Goal: Task Accomplishment & Management: Use online tool/utility

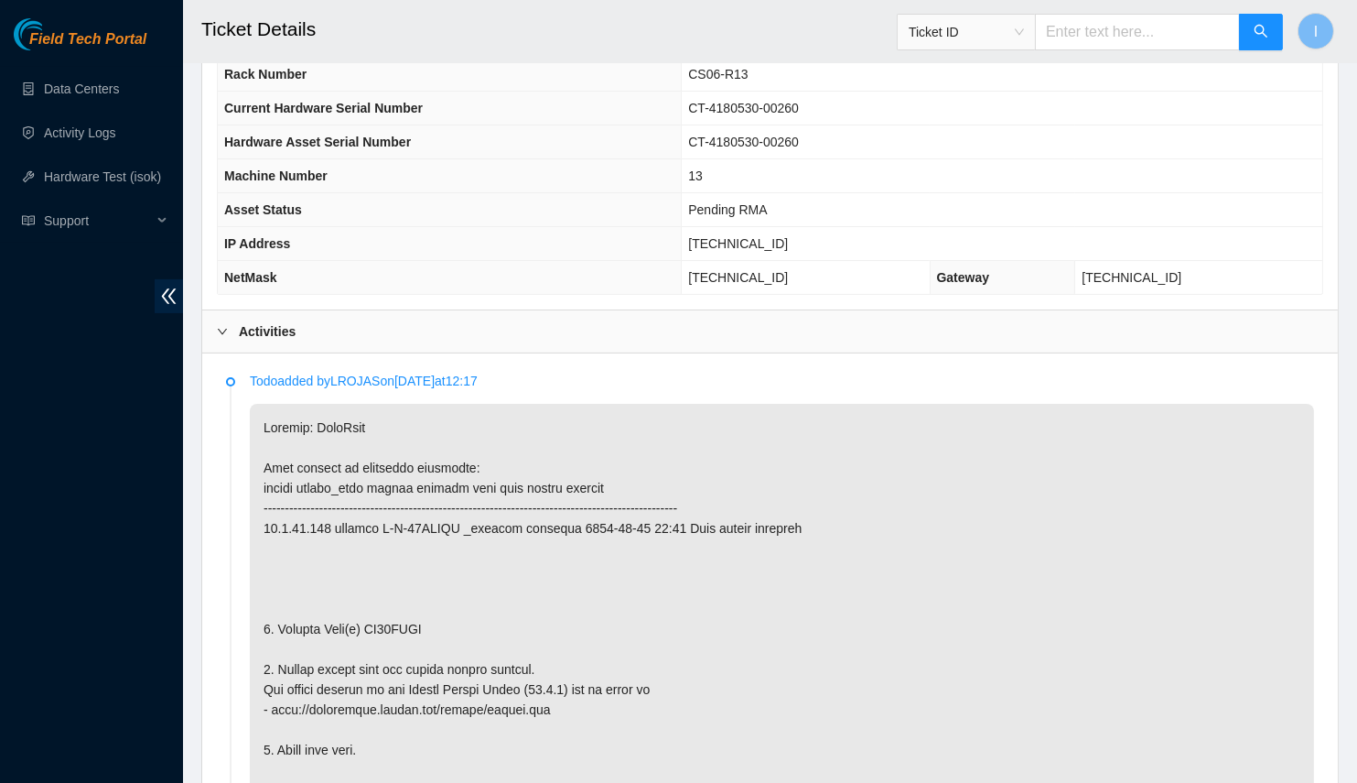
scroll to position [352, 0]
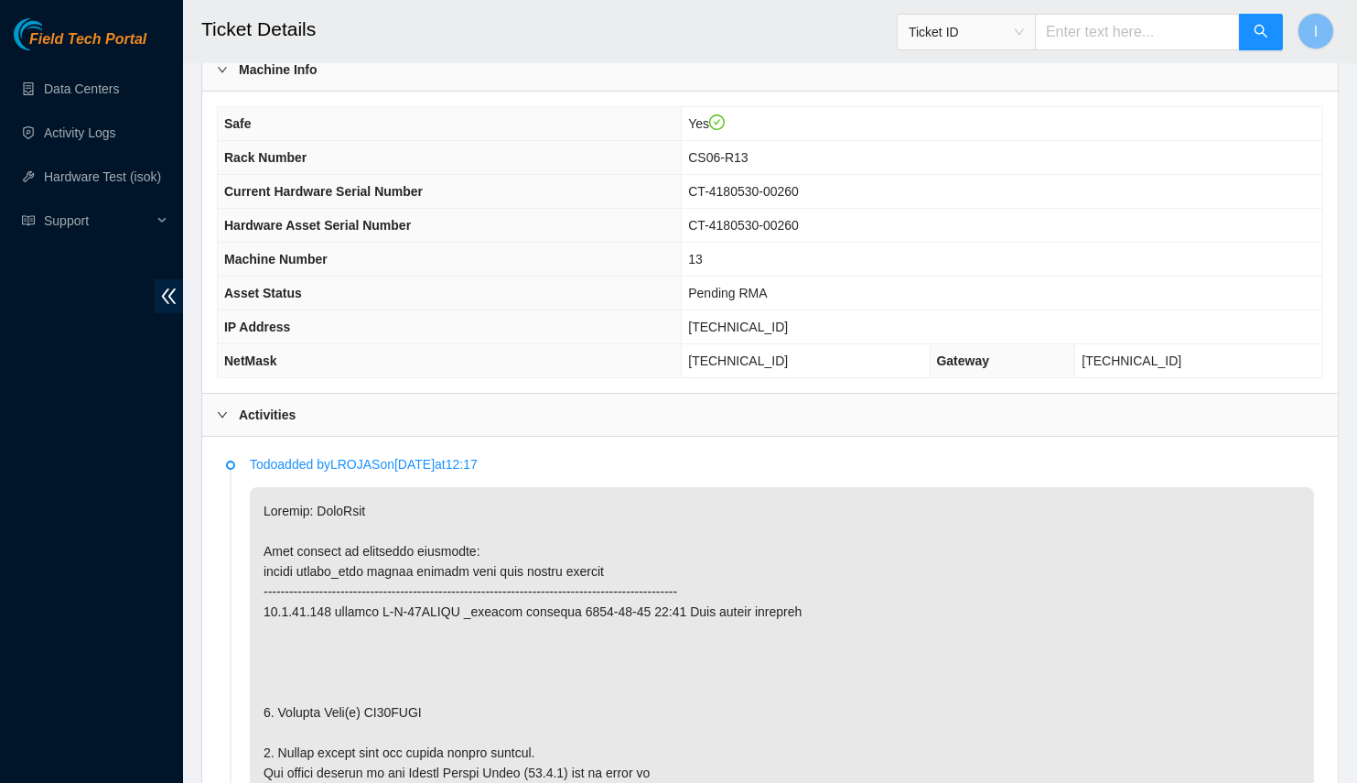
click at [788, 319] on span "[TECHNICAL_ID]" at bounding box center [738, 326] width 100 height 15
copy span "[TECHNICAL_ID]"
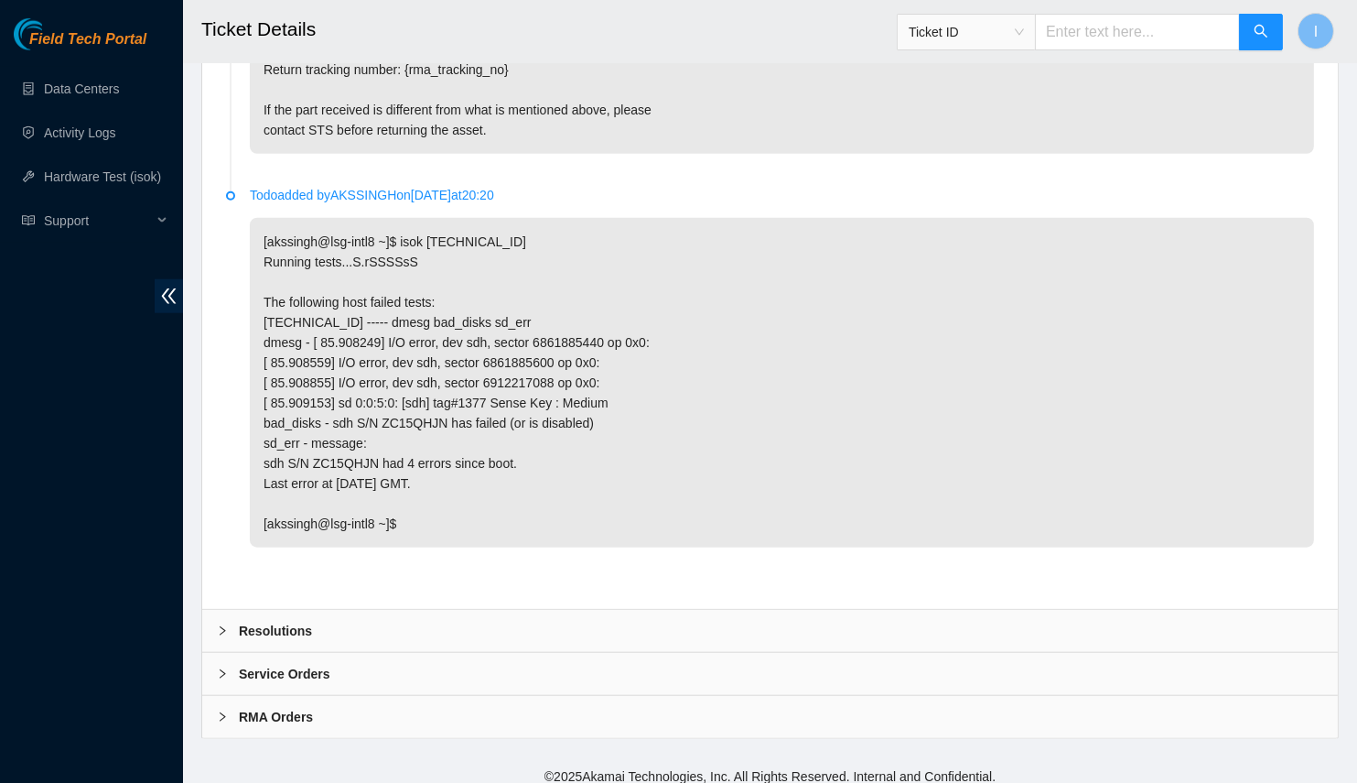
click at [351, 622] on div "Resolutions" at bounding box center [770, 631] width 1136 height 42
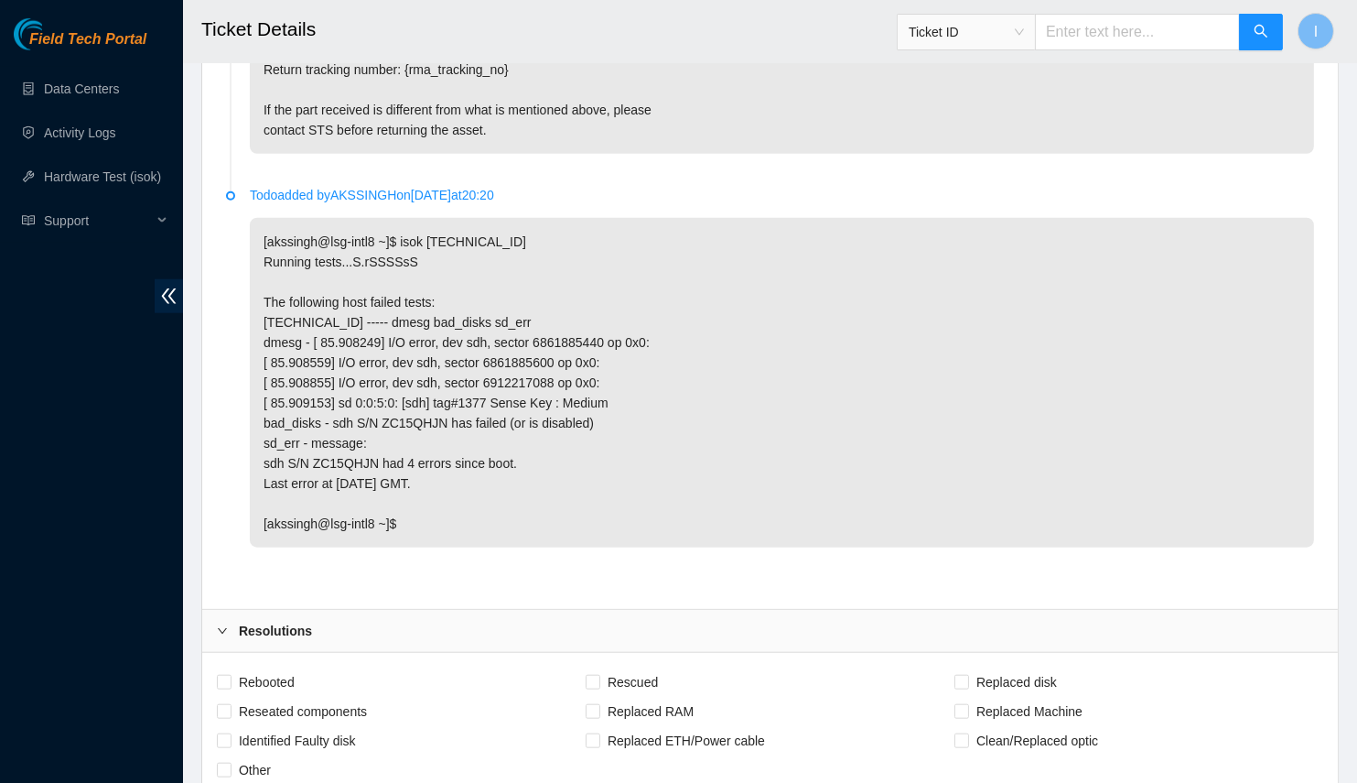
scroll to position [3440, 0]
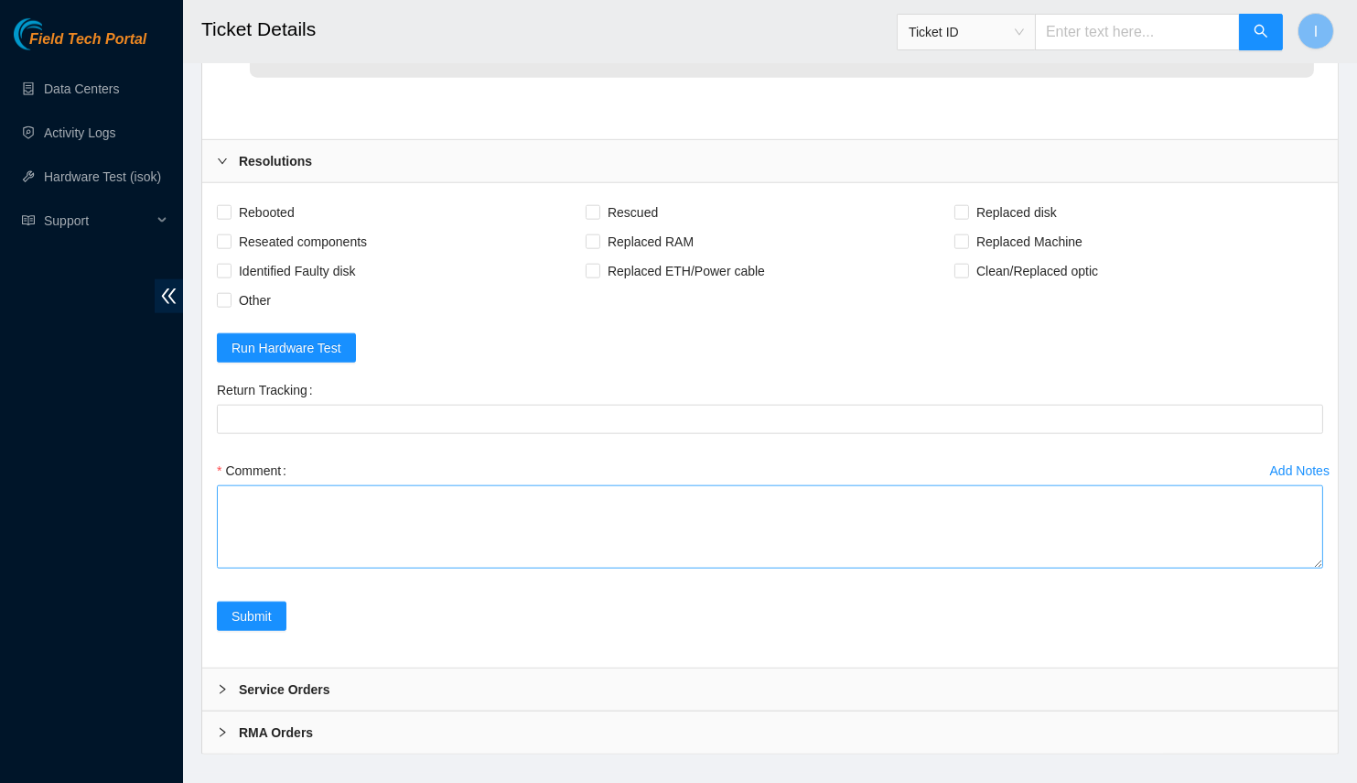
drag, startPoint x: 1318, startPoint y: 538, endPoint x: 1060, endPoint y: 600, distance: 265.5
click at [1333, 667] on div "Rebooted Rescued Replaced disk Reseated components Replaced RAM Replaced Machin…" at bounding box center [770, 425] width 1136 height 484
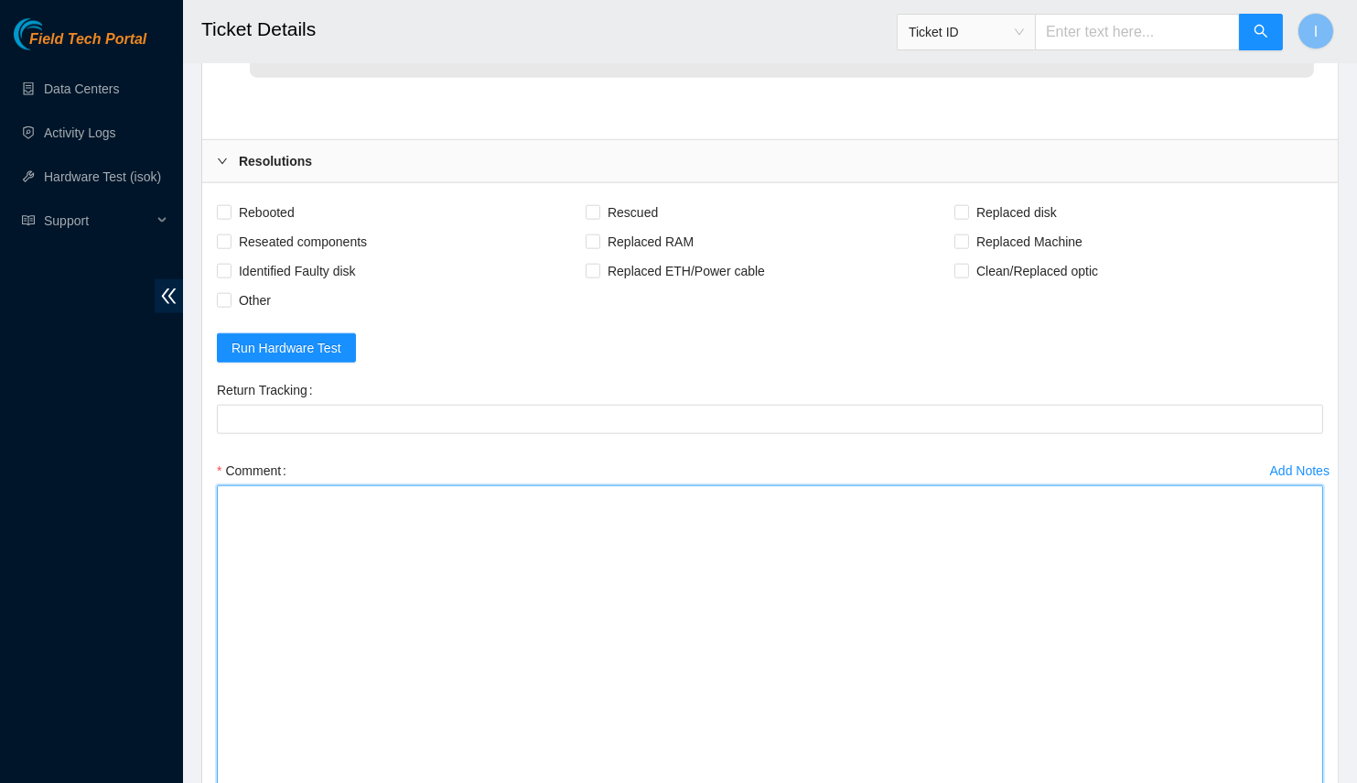
click at [972, 576] on textarea "Comment" at bounding box center [770, 641] width 1107 height 313
paste textarea "B-W-15ZXHXQ Spoke with NOCC; safe Powered off server Replaced drive OLD ZC15QHJ…"
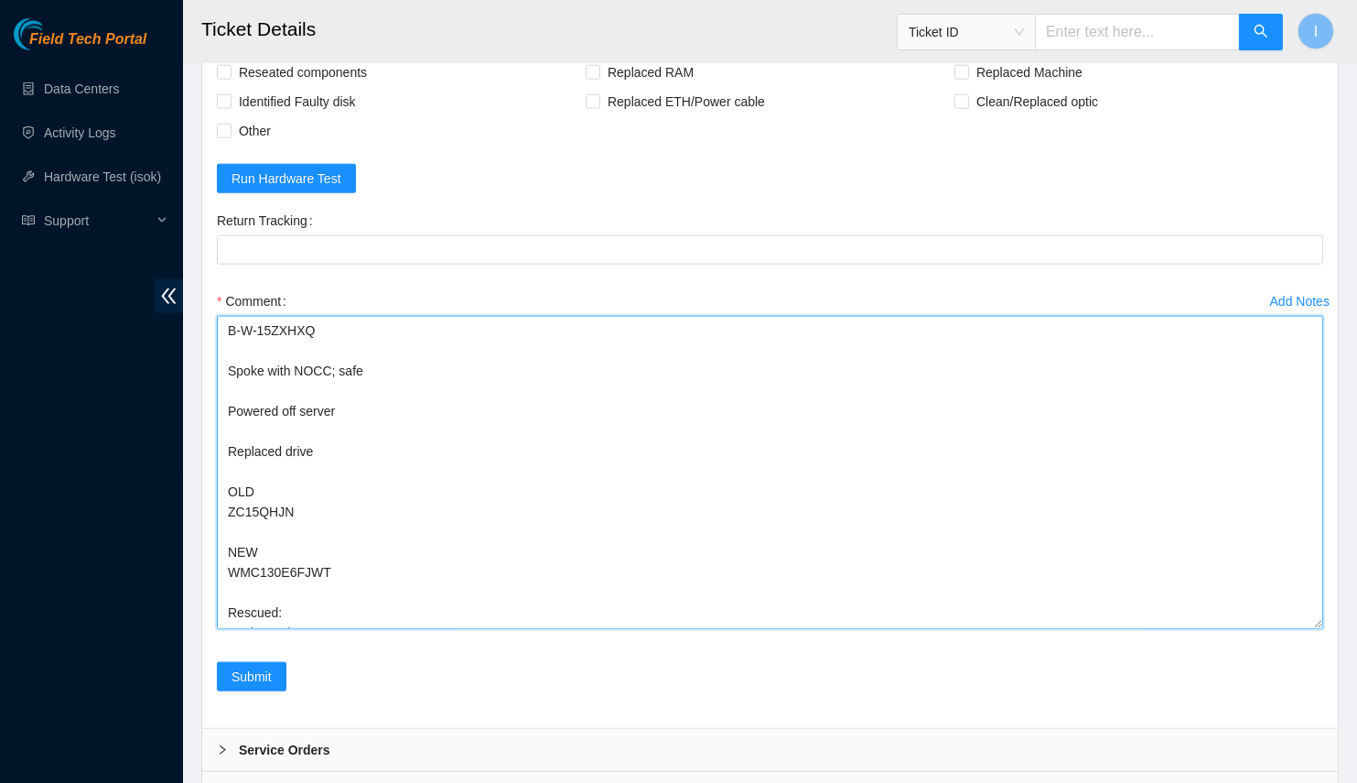
scroll to position [3526, 0]
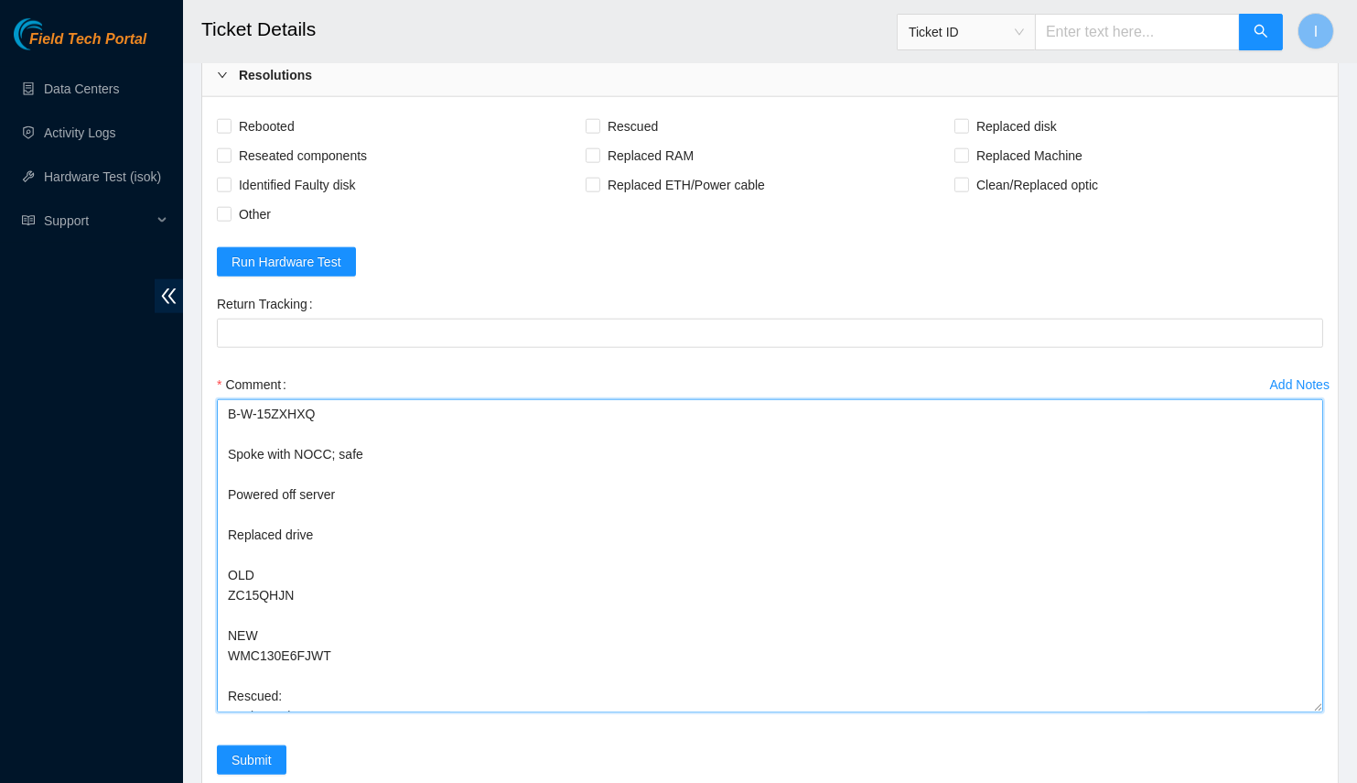
drag, startPoint x: 230, startPoint y: 445, endPoint x: 191, endPoint y: 302, distance: 147.9
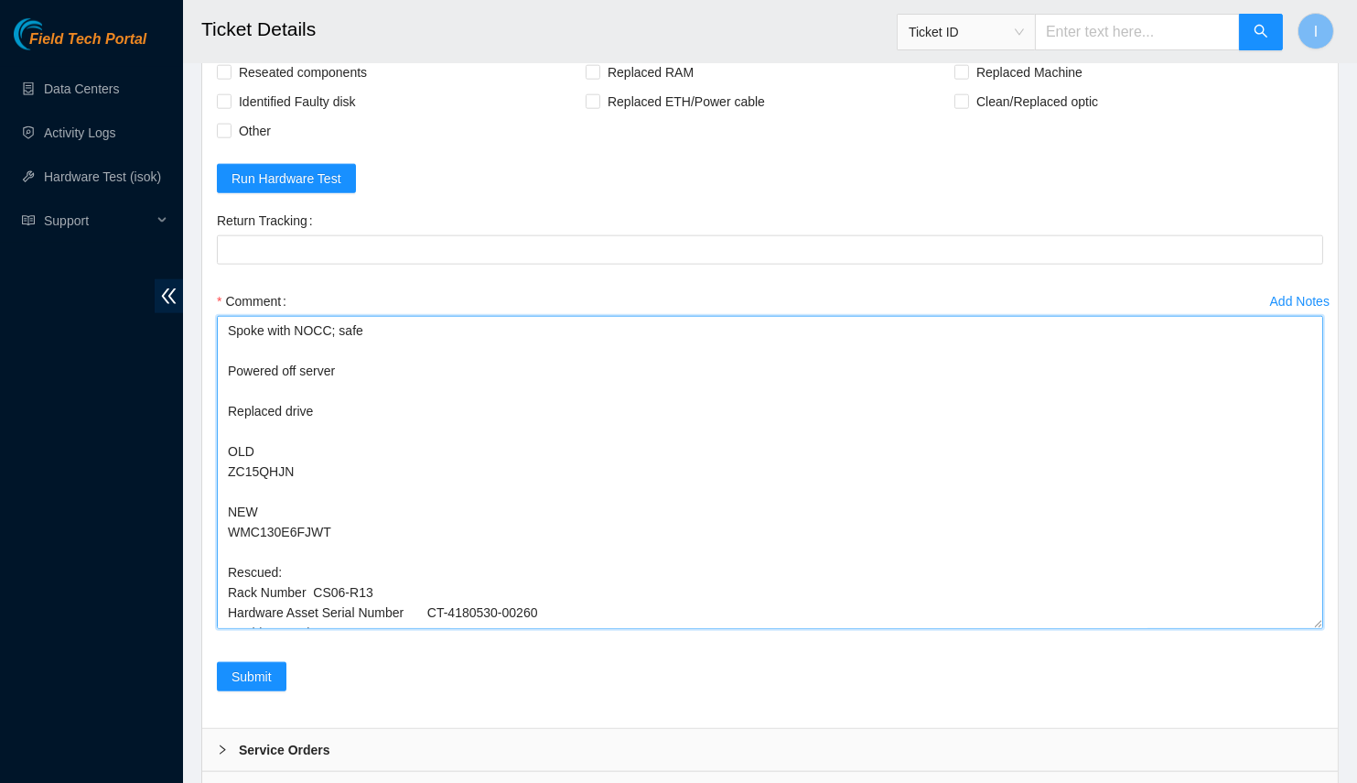
scroll to position [3684, 0]
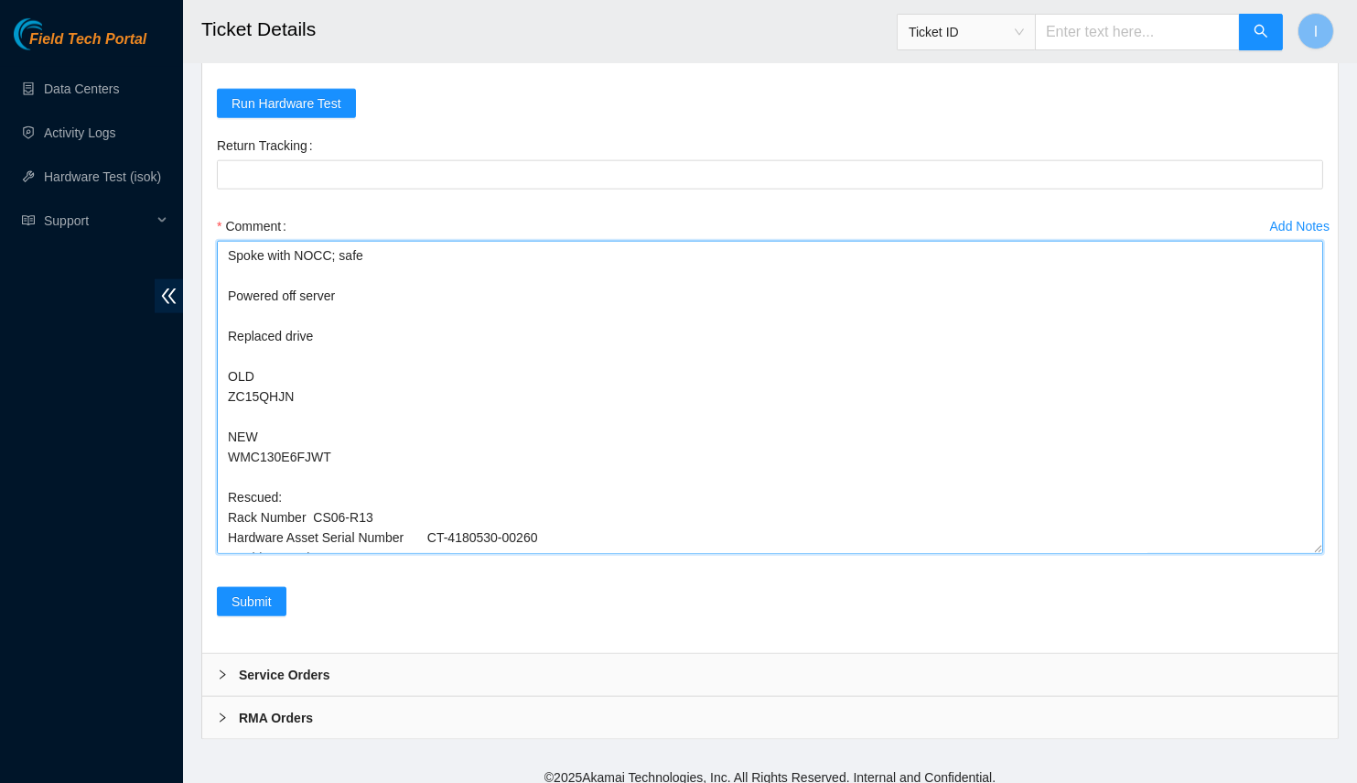
click at [239, 388] on textarea "Spoke with NOCC; safe Powered off server Replaced drive OLD ZC15QHJN NEW WMC130…" at bounding box center [770, 397] width 1107 height 313
type textarea "Spoke with NOCC; safe Powered off server Replaced drive OLD ZC15QHJN NEW WMC130…"
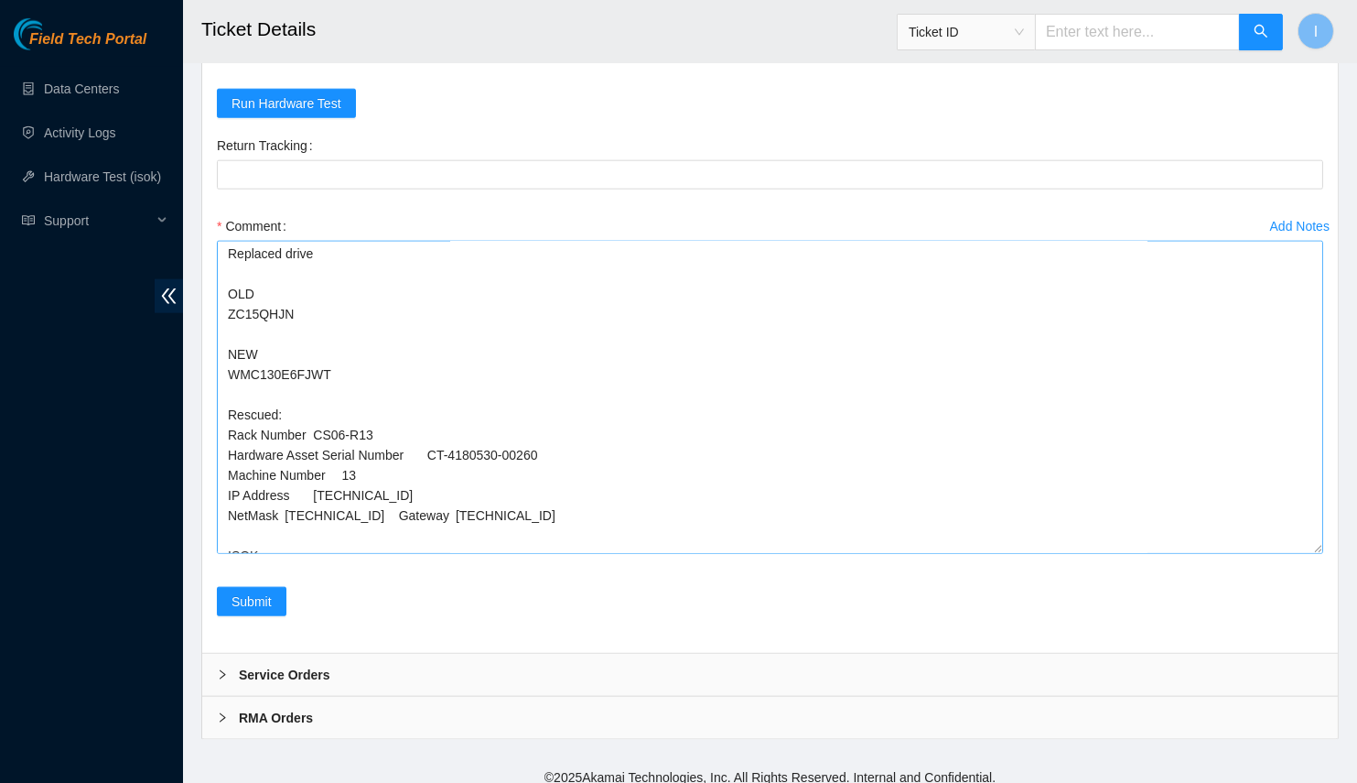
scroll to position [166, 0]
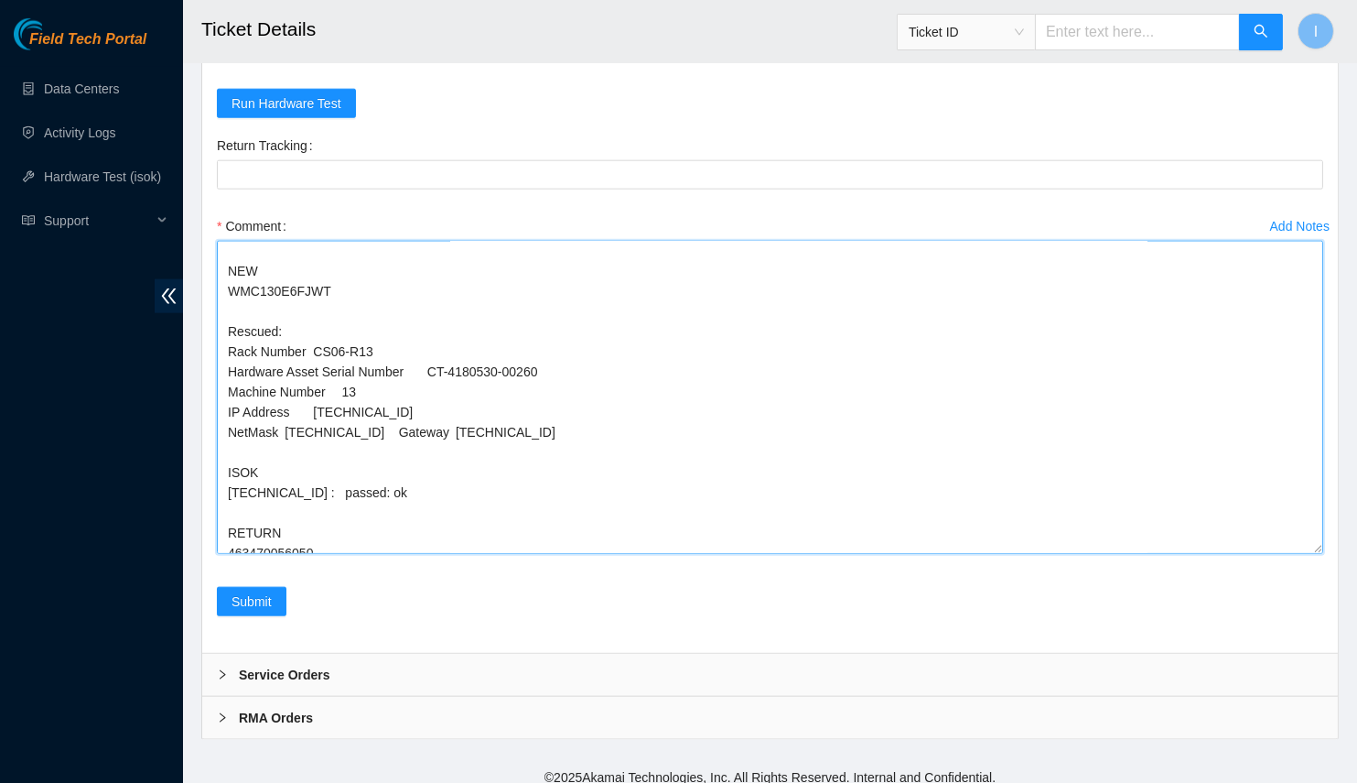
click at [355, 397] on textarea "Spoke with NOCC; safe Powered off server Replaced drive OLD ZC15QHJN NEW WMC130…" at bounding box center [770, 397] width 1107 height 313
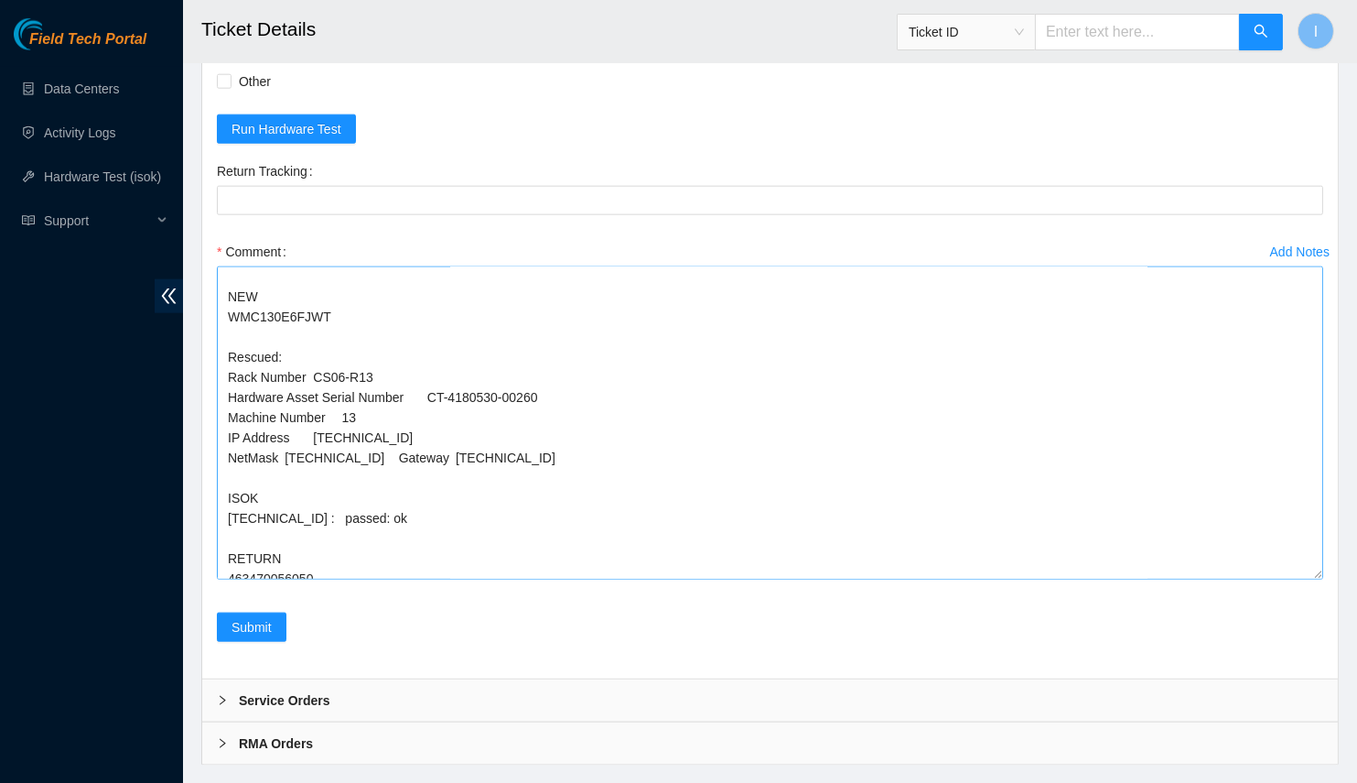
scroll to position [178, 0]
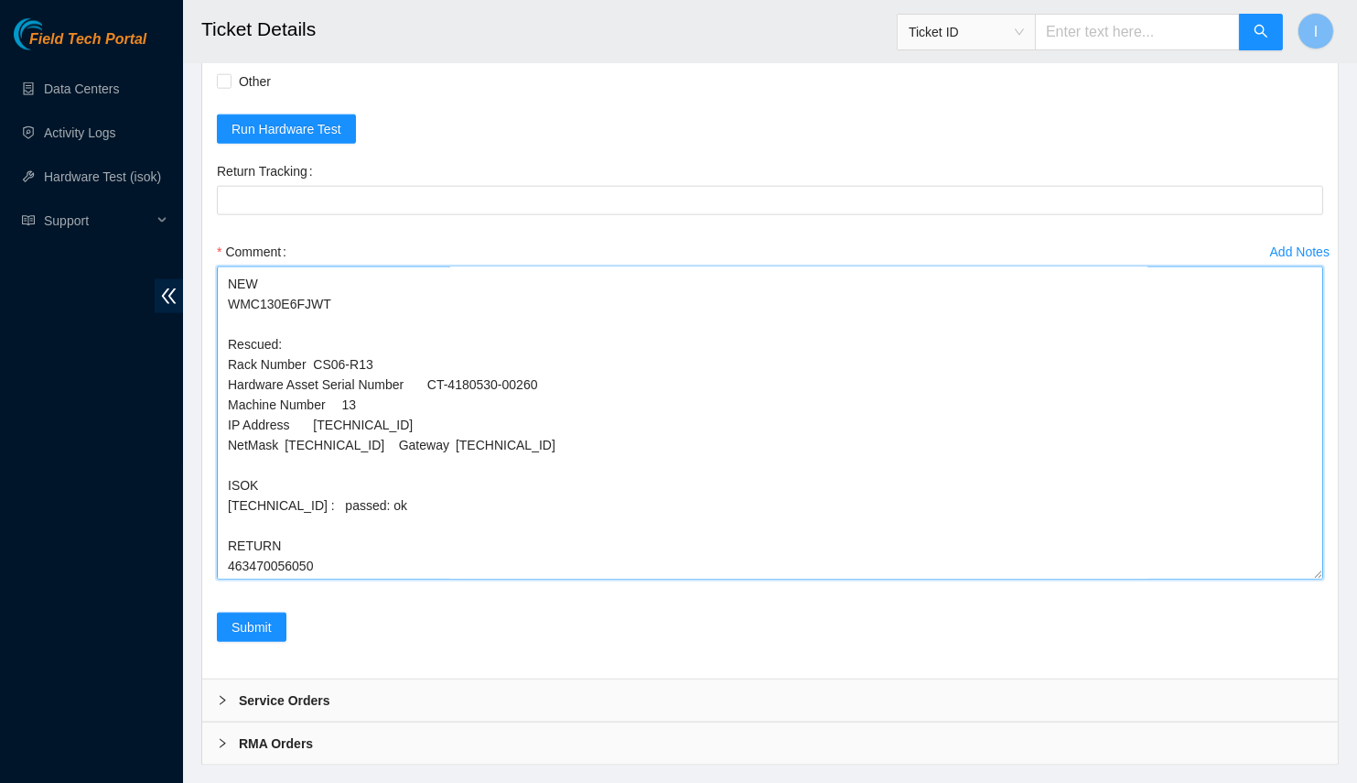
click at [258, 550] on textarea "Spoke with NOCC; safe Powered off server Replaced drive OLD ZC15QHJN NEW WMC130…" at bounding box center [770, 422] width 1107 height 313
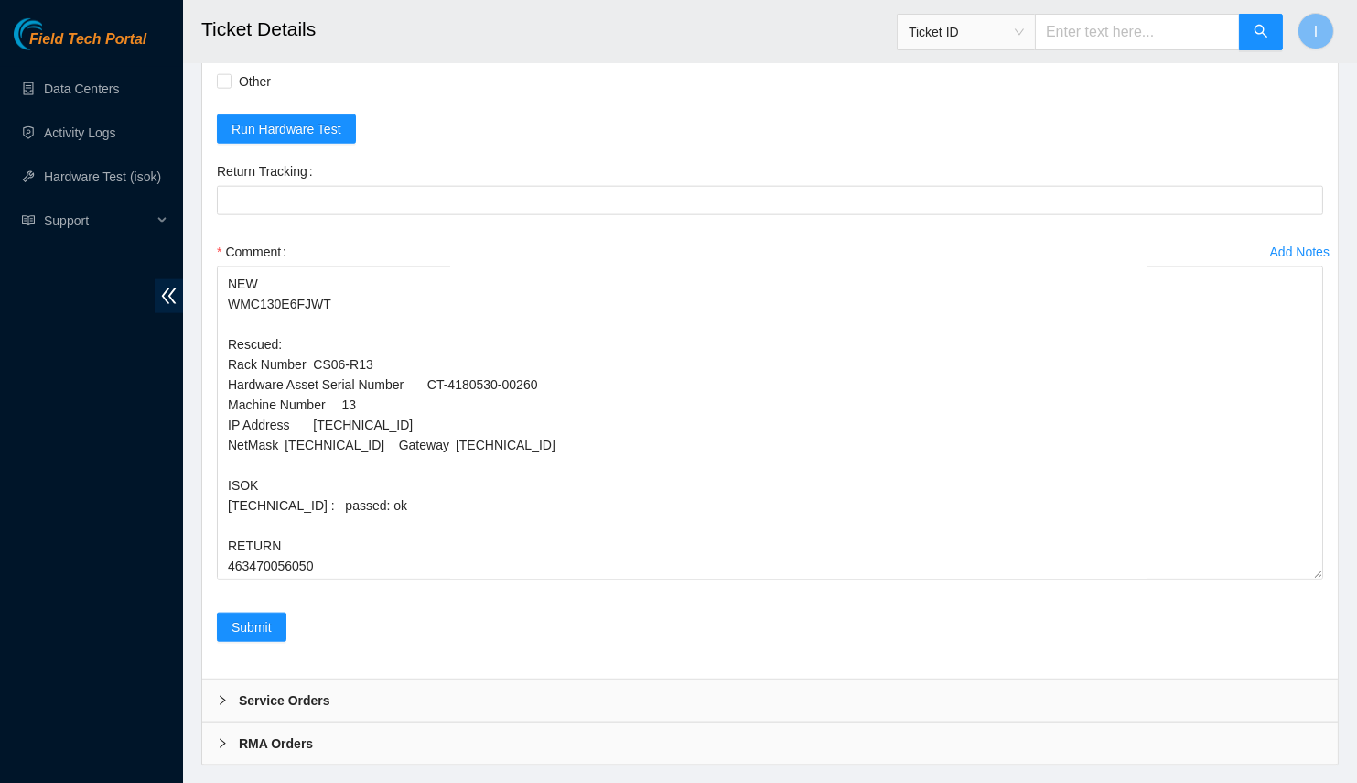
drag, startPoint x: 1353, startPoint y: 774, endPoint x: 1359, endPoint y: 350, distance: 424.7
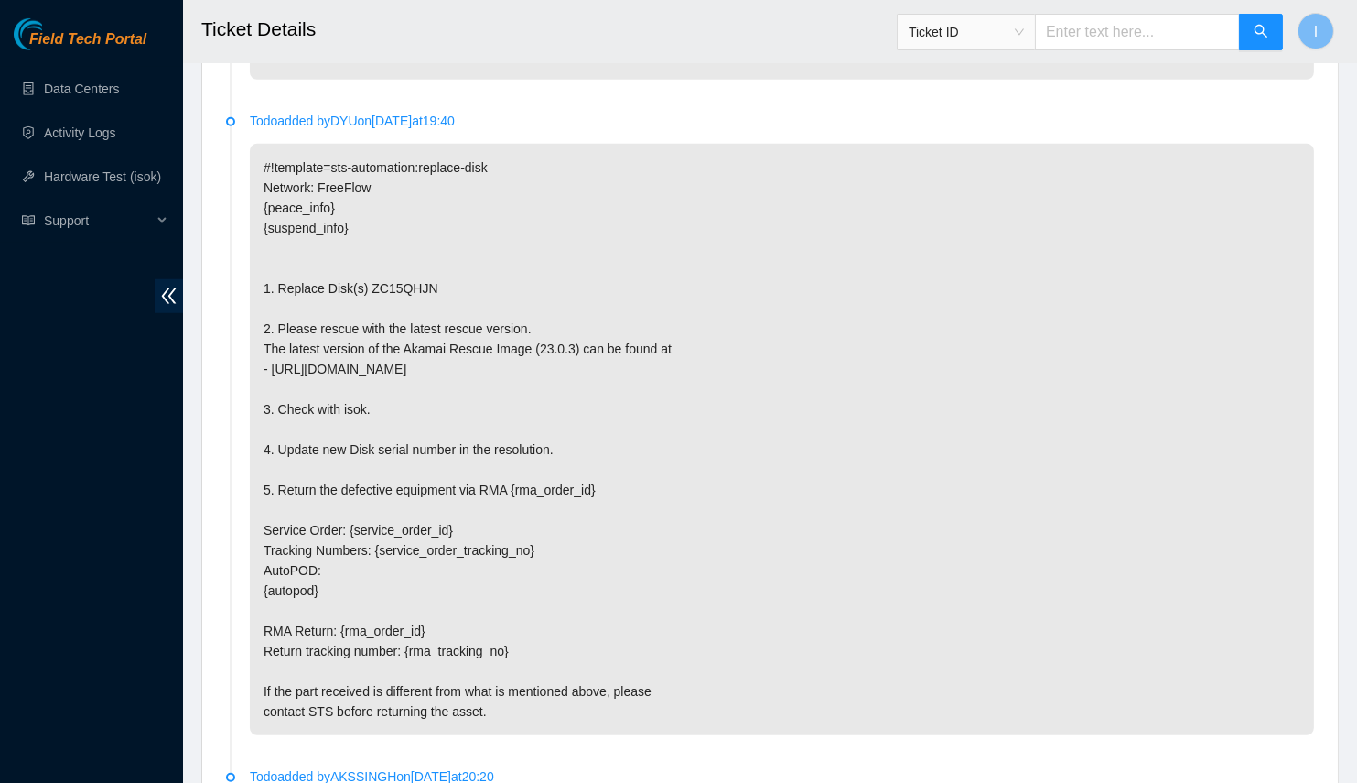
scroll to position [3684, 0]
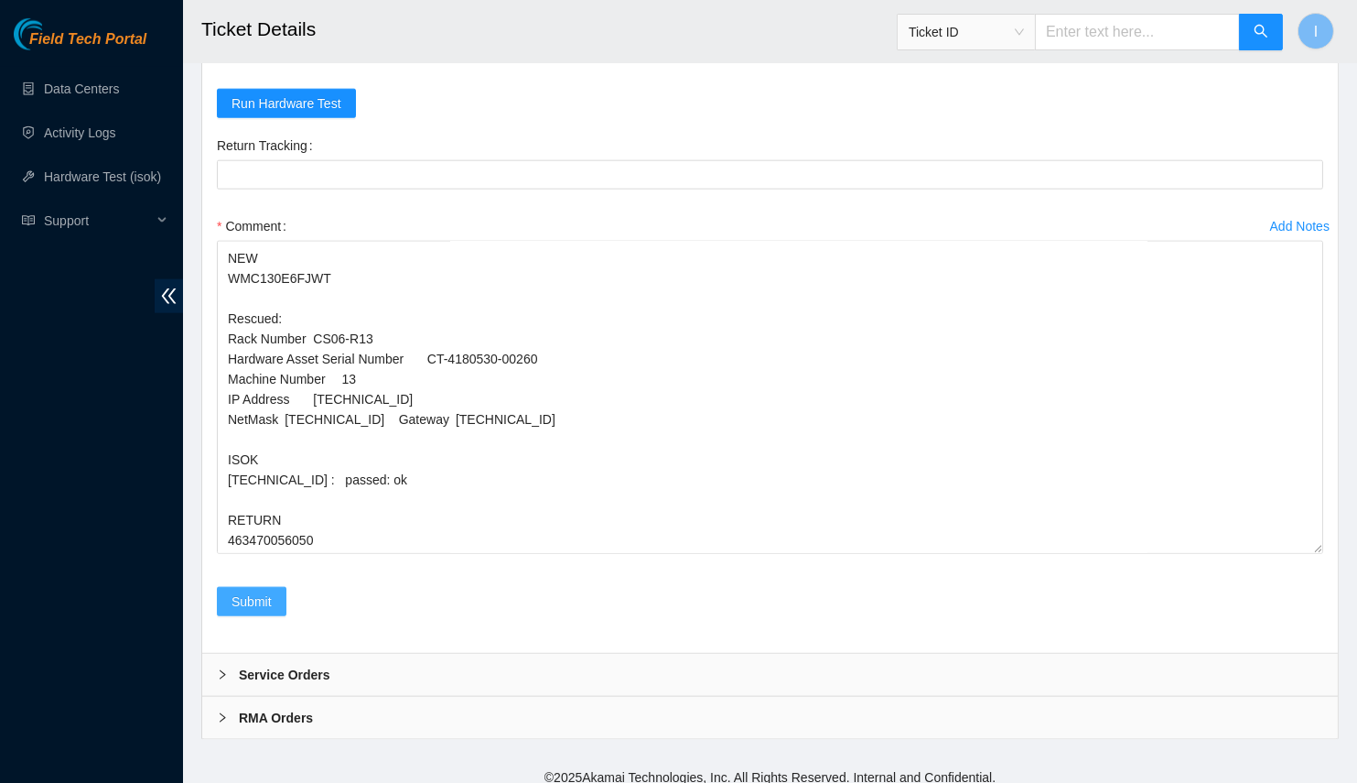
click at [264, 591] on span "Submit" at bounding box center [252, 601] width 40 height 20
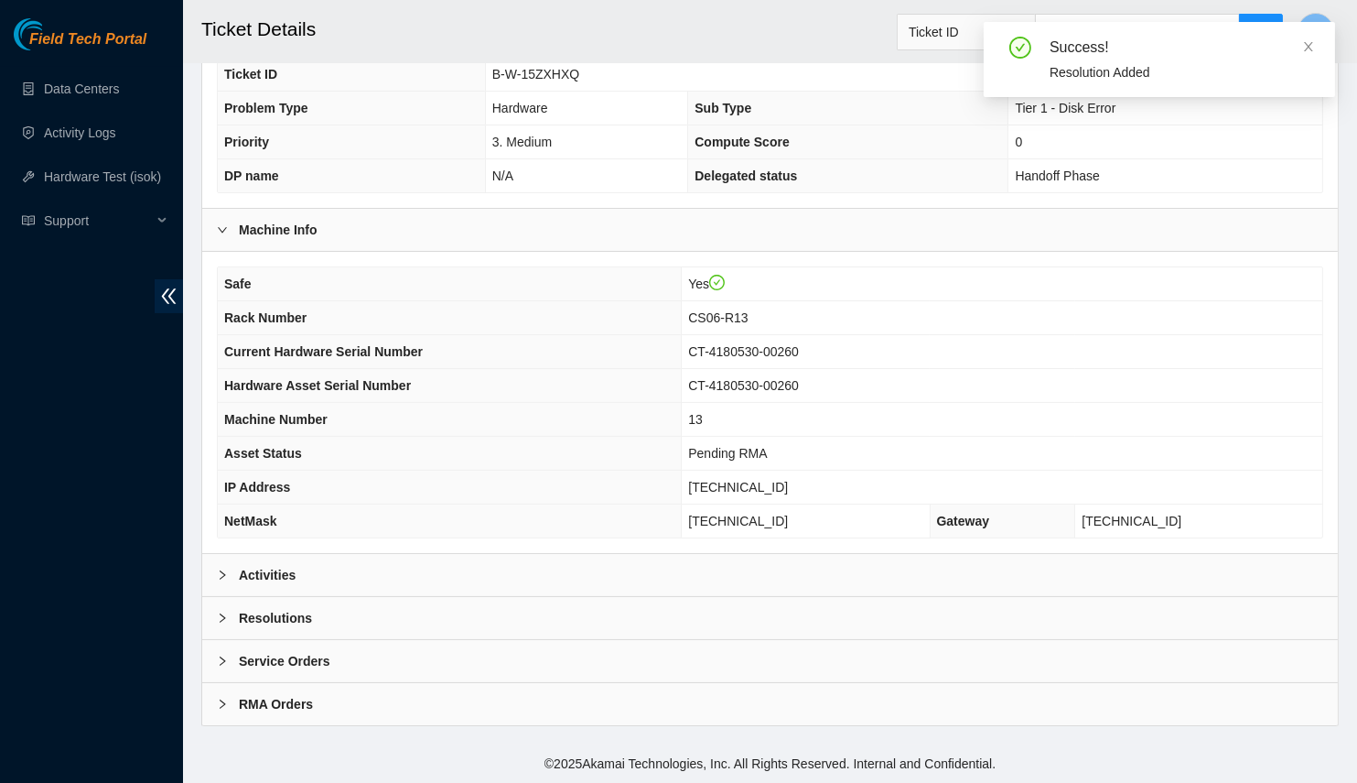
scroll to position [344, 0]
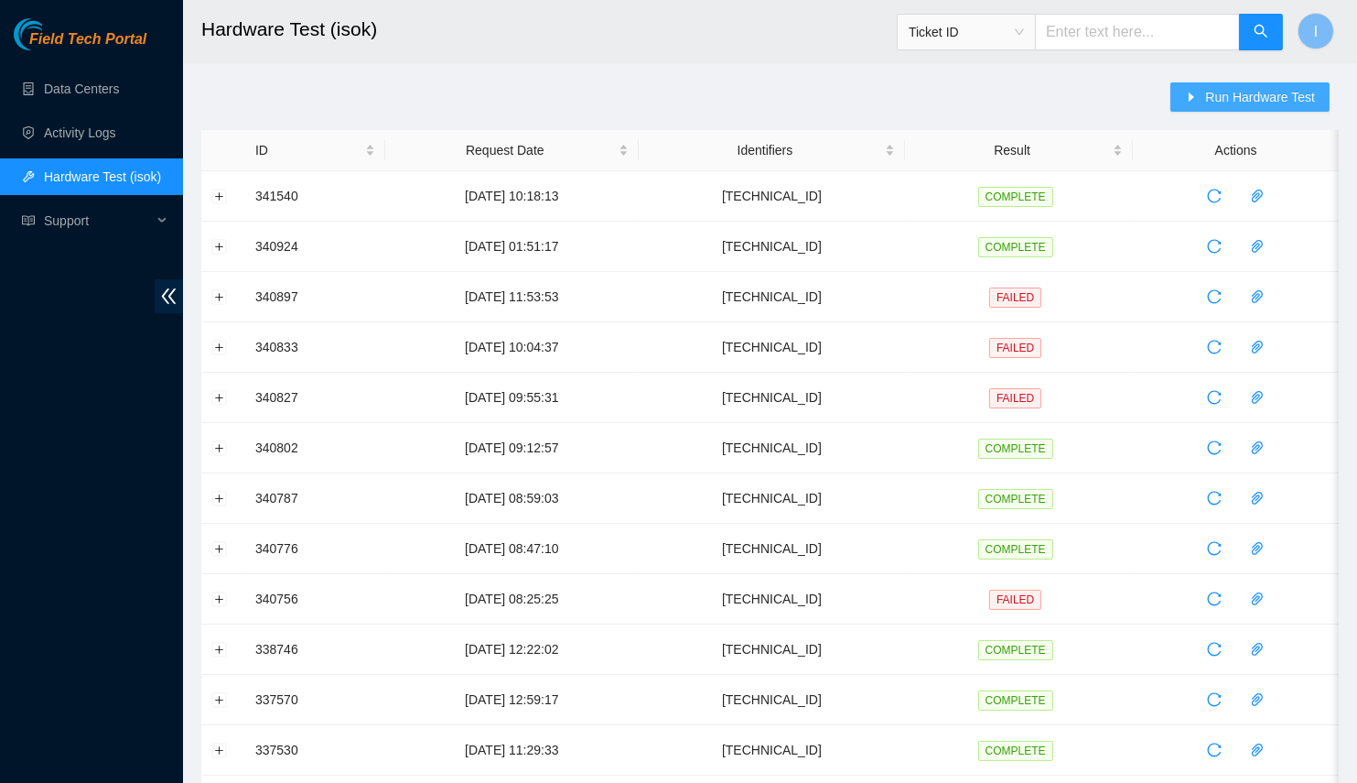
click at [1177, 88] on button "Run Hardware Test" at bounding box center [1250, 96] width 159 height 29
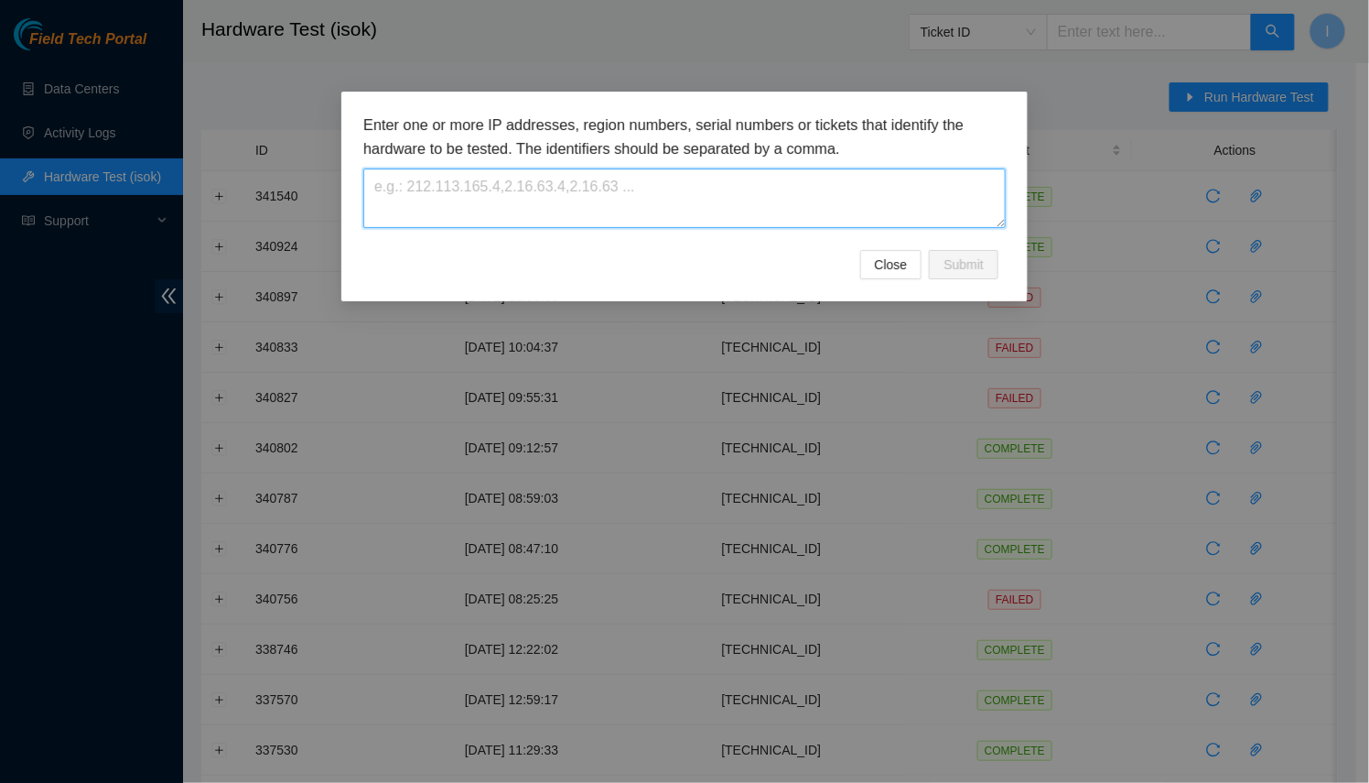
click at [756, 187] on textarea at bounding box center [684, 197] width 643 height 59
paste textarea "[TECHNICAL_ID]"
type textarea "[TECHNICAL_ID]"
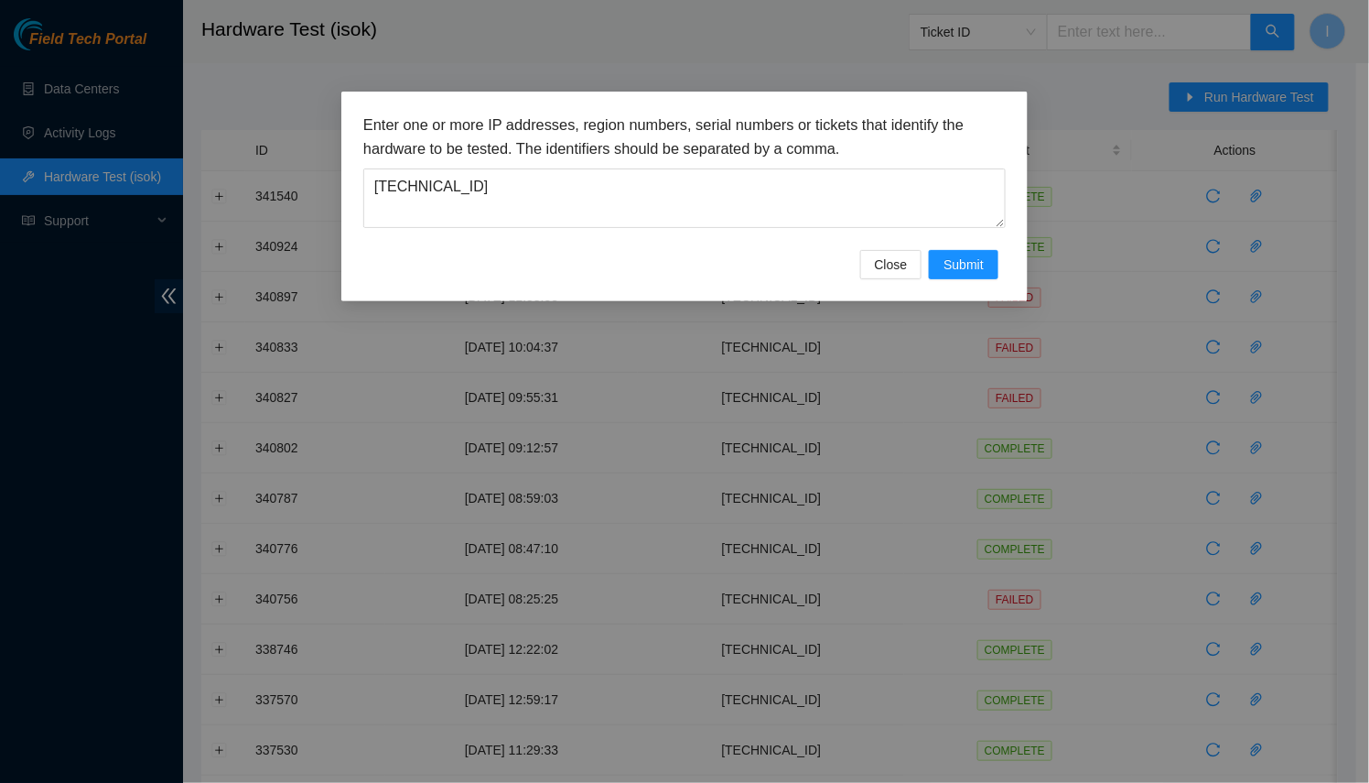
click at [957, 278] on div "Enter one or more IP addresses, region numbers, serial numbers or tickets that …" at bounding box center [684, 197] width 686 height 210
click at [958, 266] on span "Submit" at bounding box center [964, 264] width 40 height 20
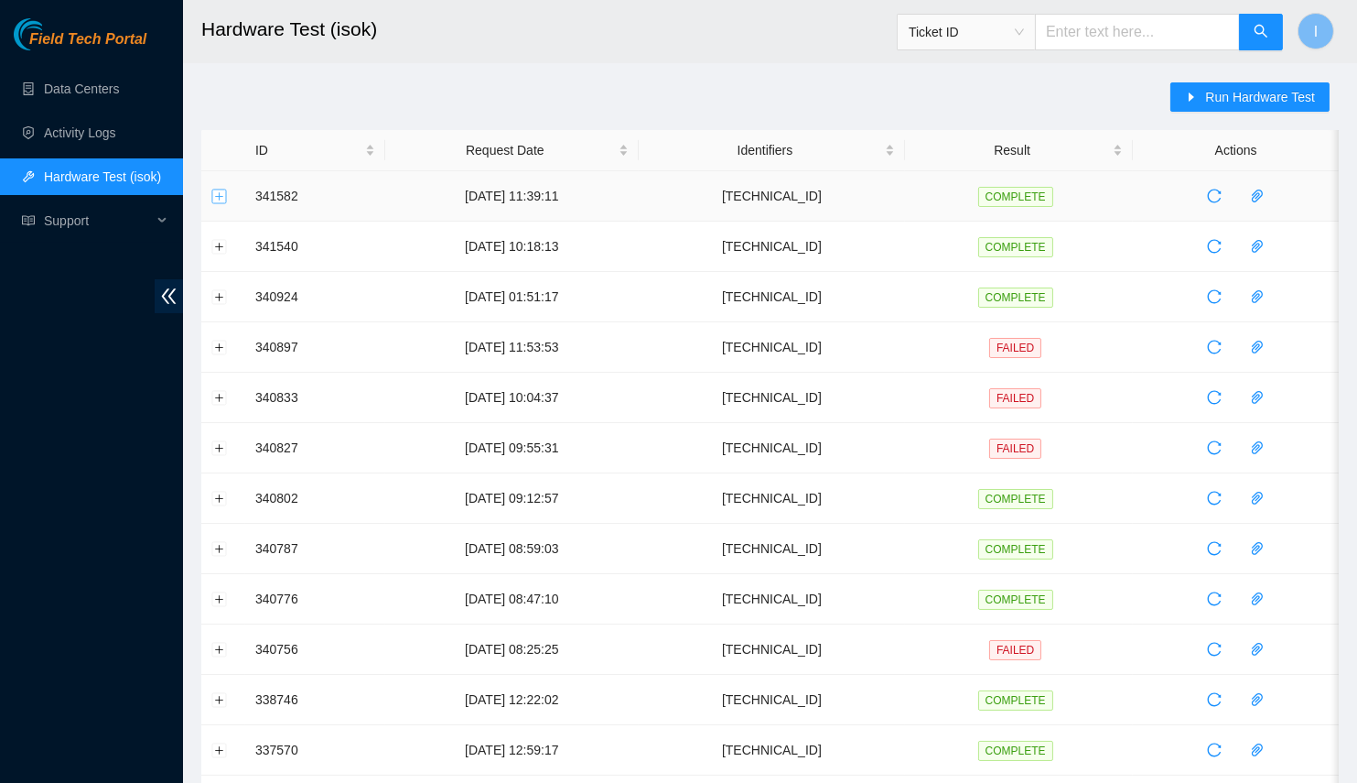
click at [221, 201] on button "Expand row" at bounding box center [219, 196] width 15 height 15
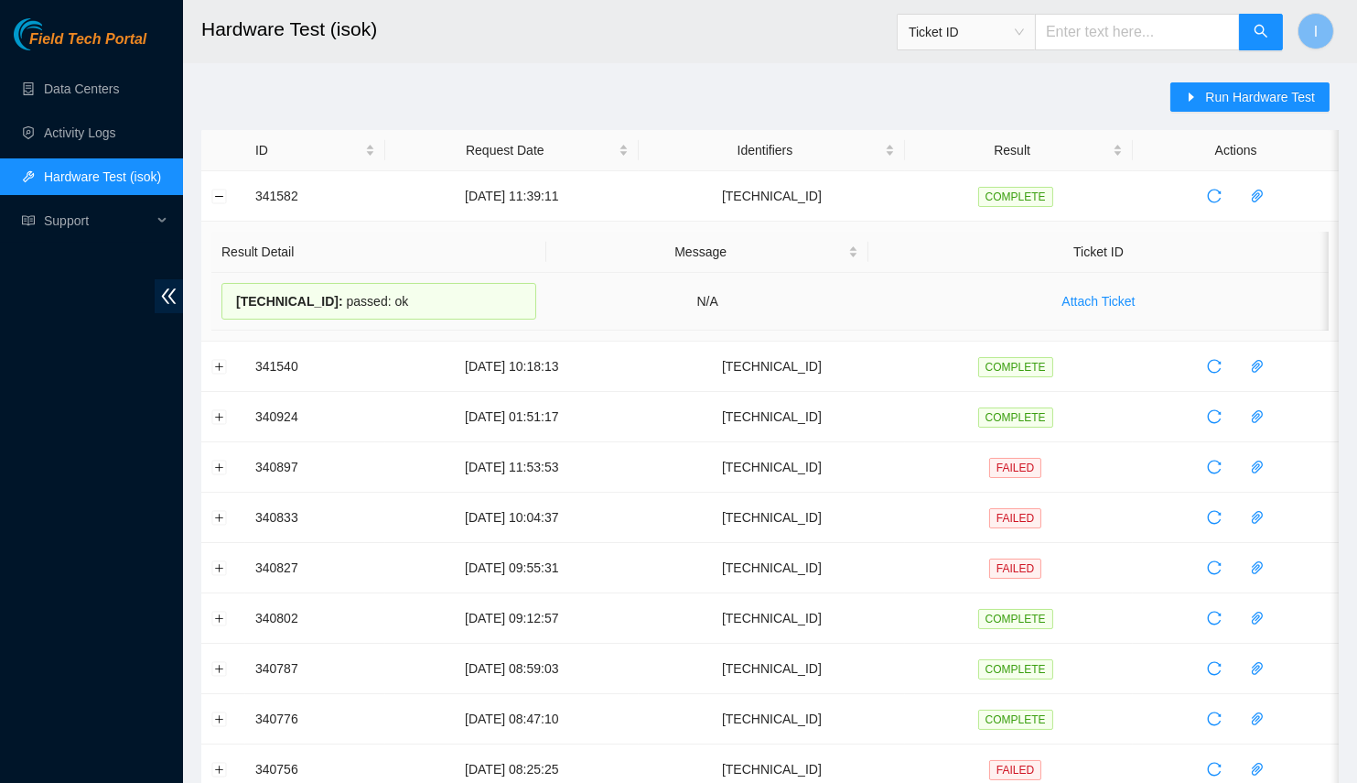
drag, startPoint x: 433, startPoint y: 307, endPoint x: 236, endPoint y: 291, distance: 197.4
click at [236, 291] on div "[TECHNICAL_ID] : passed: ok" at bounding box center [378, 301] width 315 height 37
copy div "[TECHNICAL_ID] : passed: ok"
